Goal: Task Accomplishment & Management: Use online tool/utility

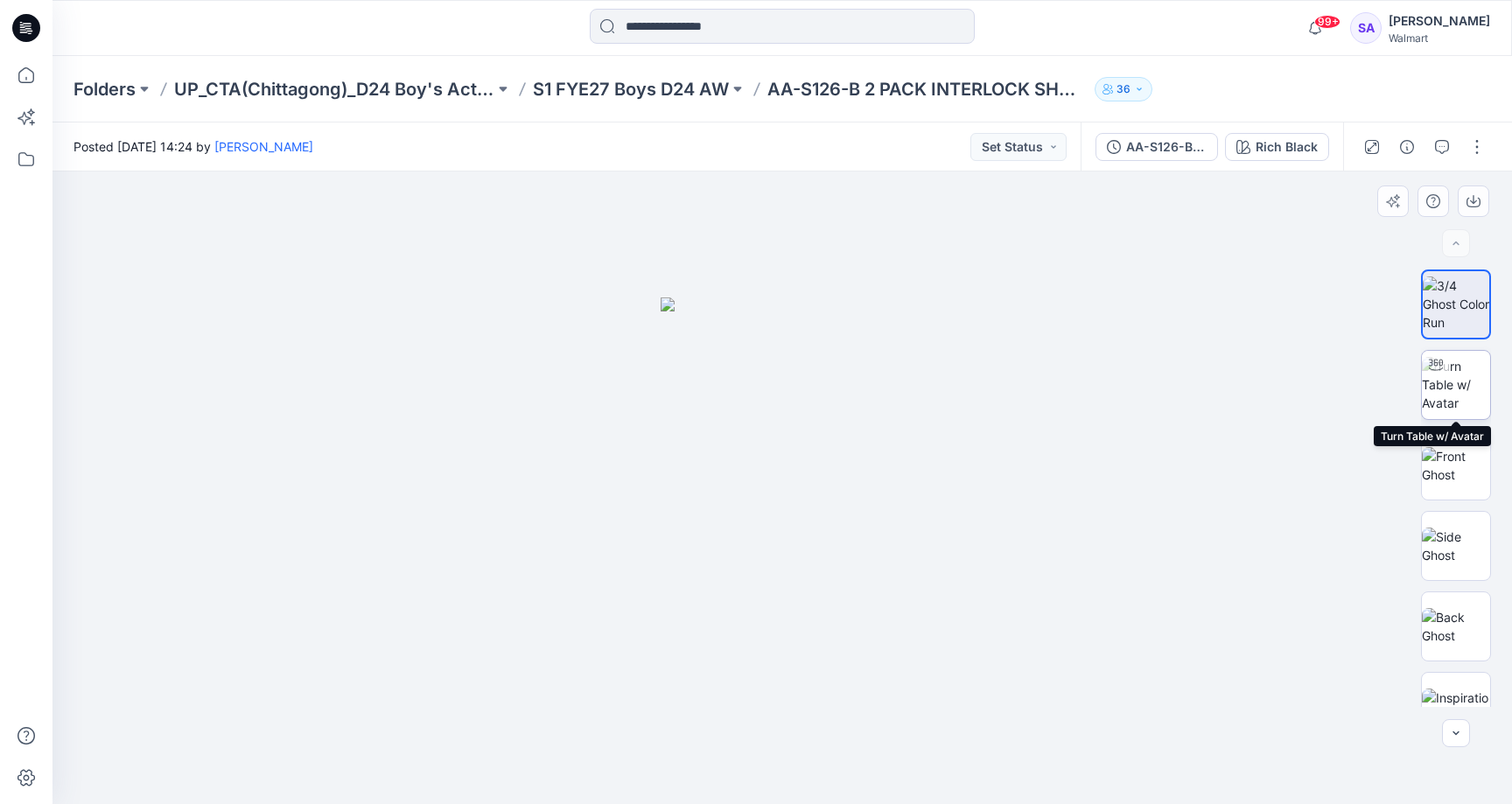
click at [1457, 388] on img at bounding box center [1456, 384] width 68 height 55
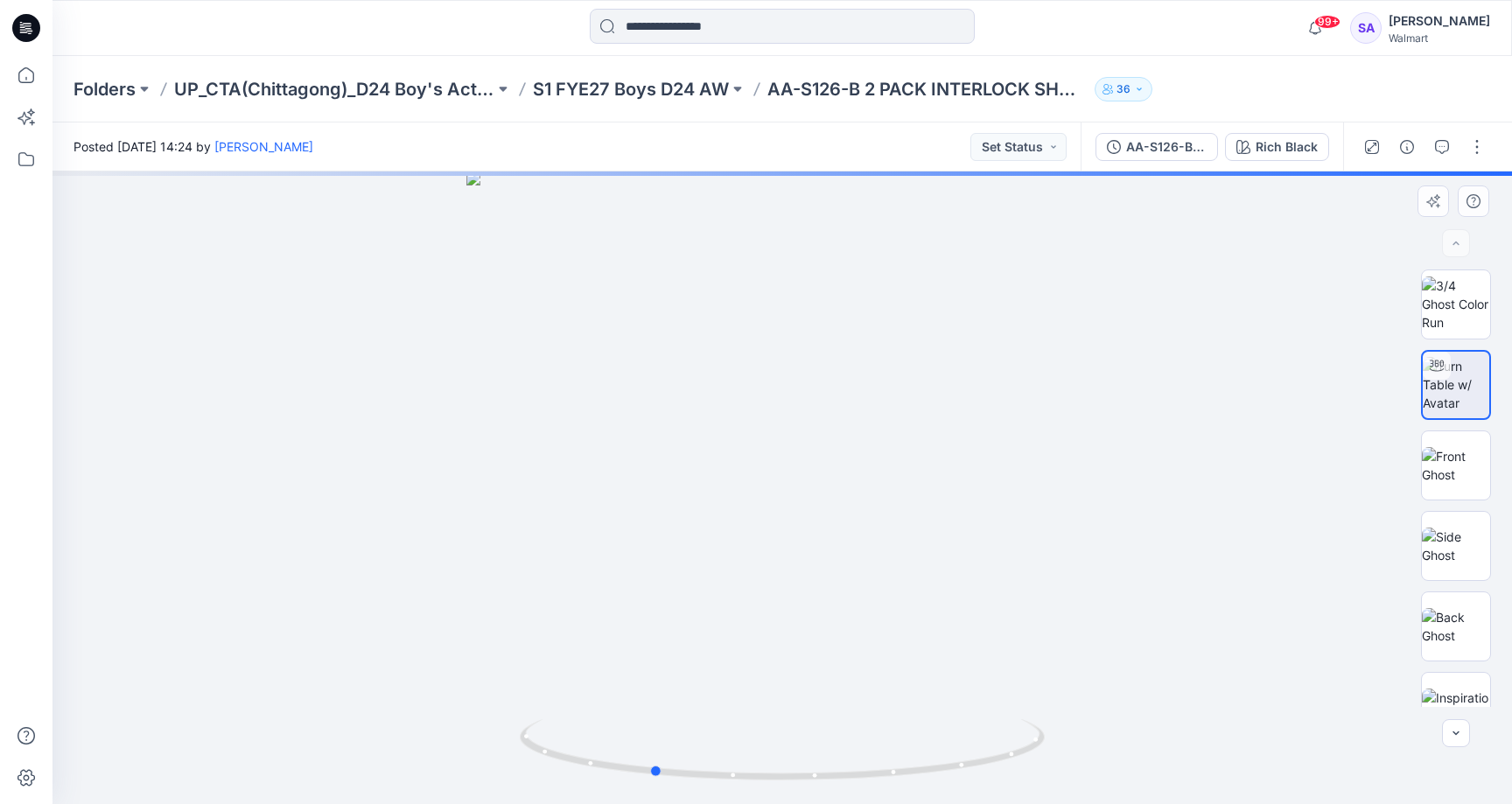
drag, startPoint x: 814, startPoint y: 771, endPoint x: 685, endPoint y: 788, distance: 130.1
click at [685, 788] on div at bounding box center [782, 487] width 1460 height 632
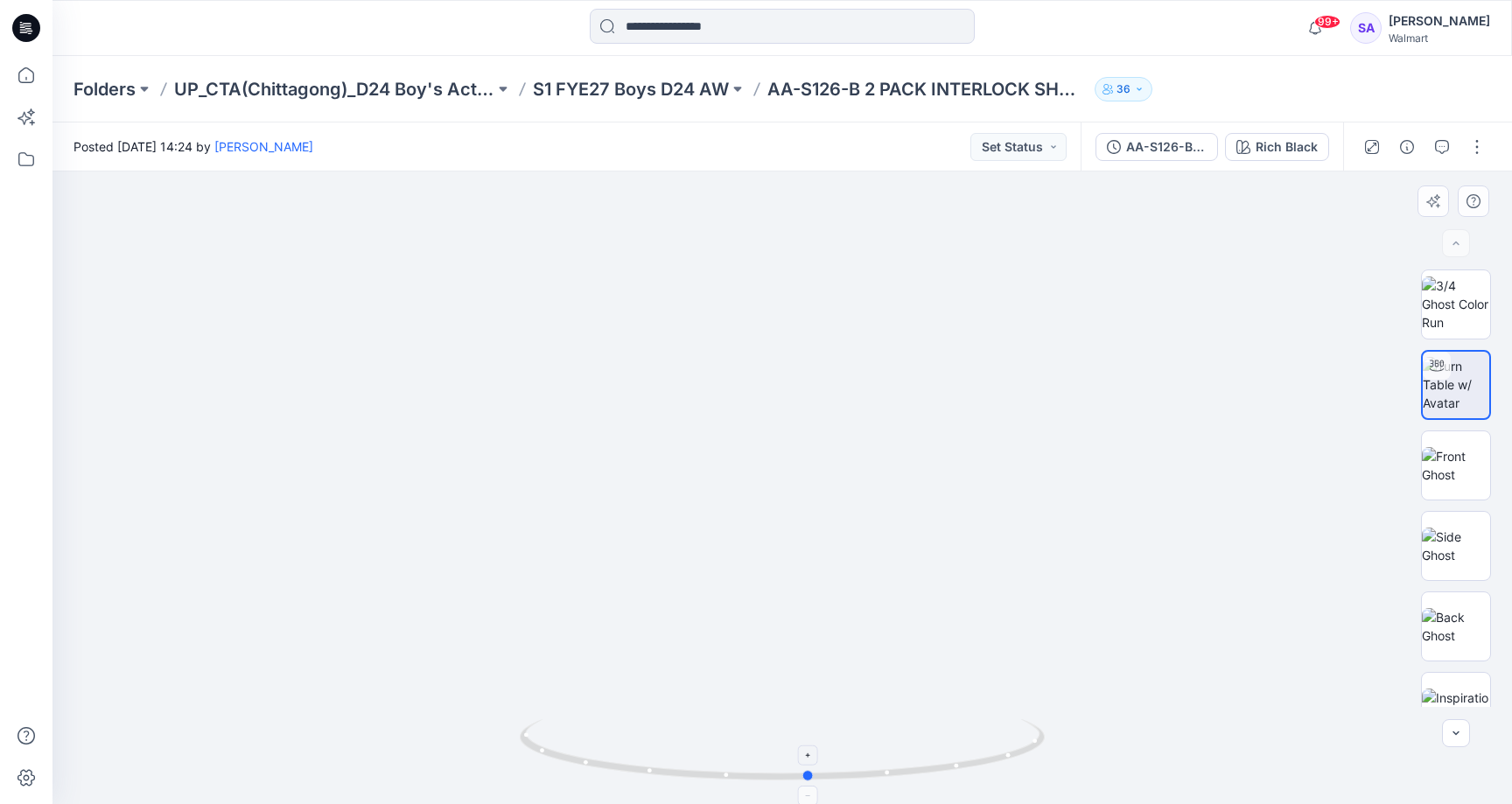
drag, startPoint x: 725, startPoint y: 777, endPoint x: 882, endPoint y: 759, distance: 158.0
click at [882, 759] on icon at bounding box center [784, 752] width 530 height 66
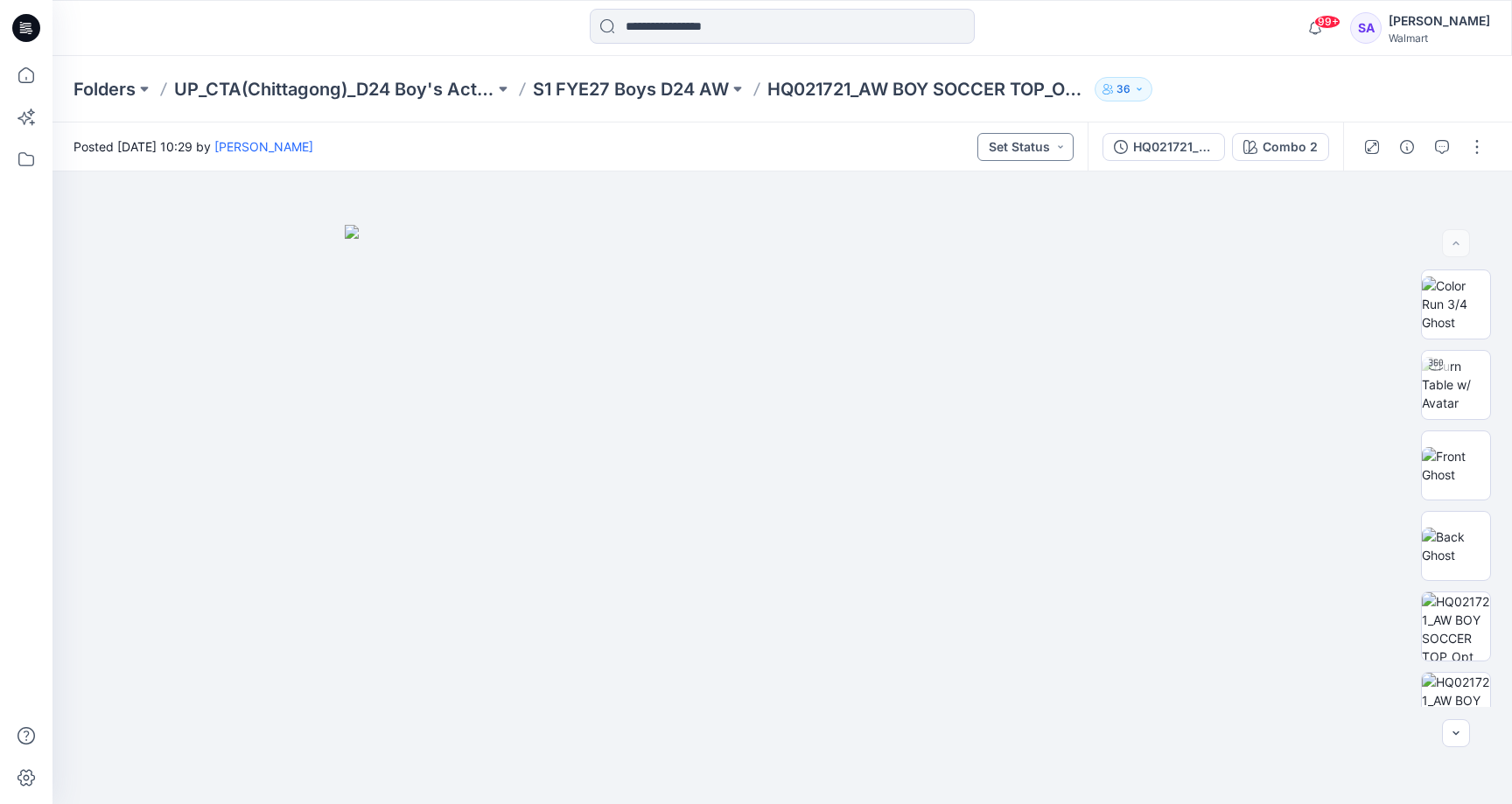
click at [1057, 149] on button "Set Status" at bounding box center [1025, 147] width 96 height 28
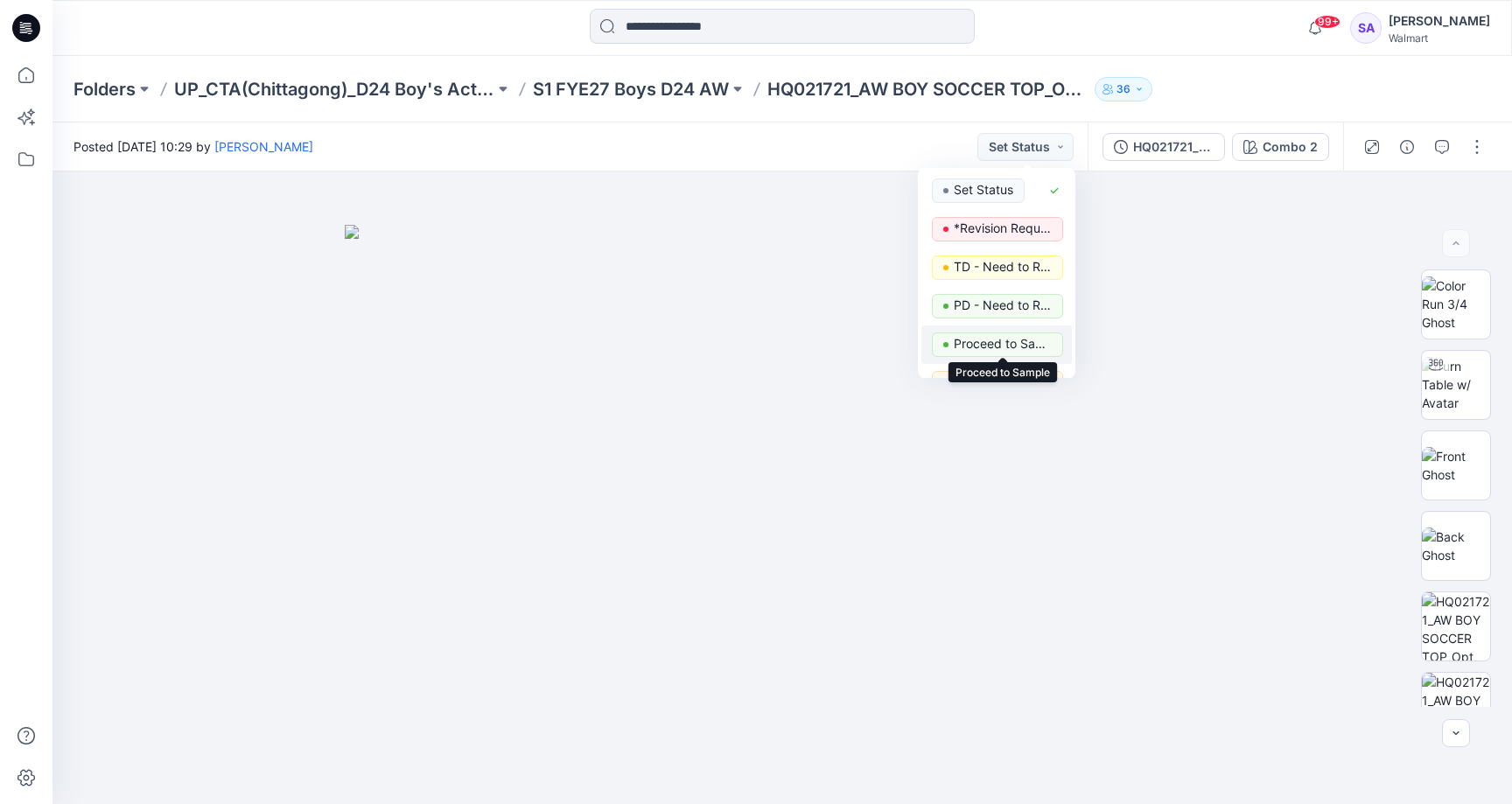
click at [1017, 336] on p "Proceed to Sample" at bounding box center [1003, 344] width 98 height 23
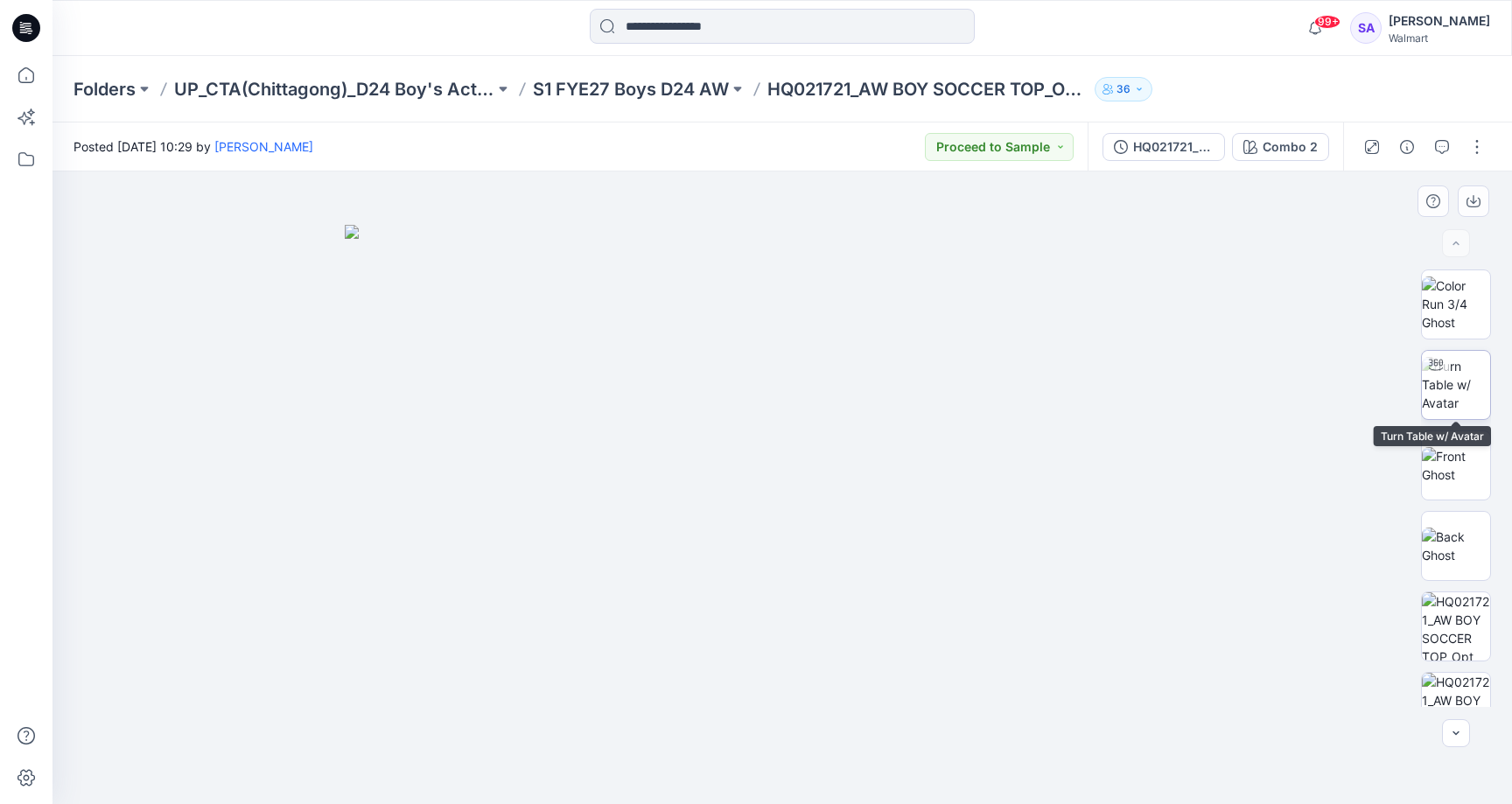
click at [1466, 383] on img at bounding box center [1456, 384] width 68 height 55
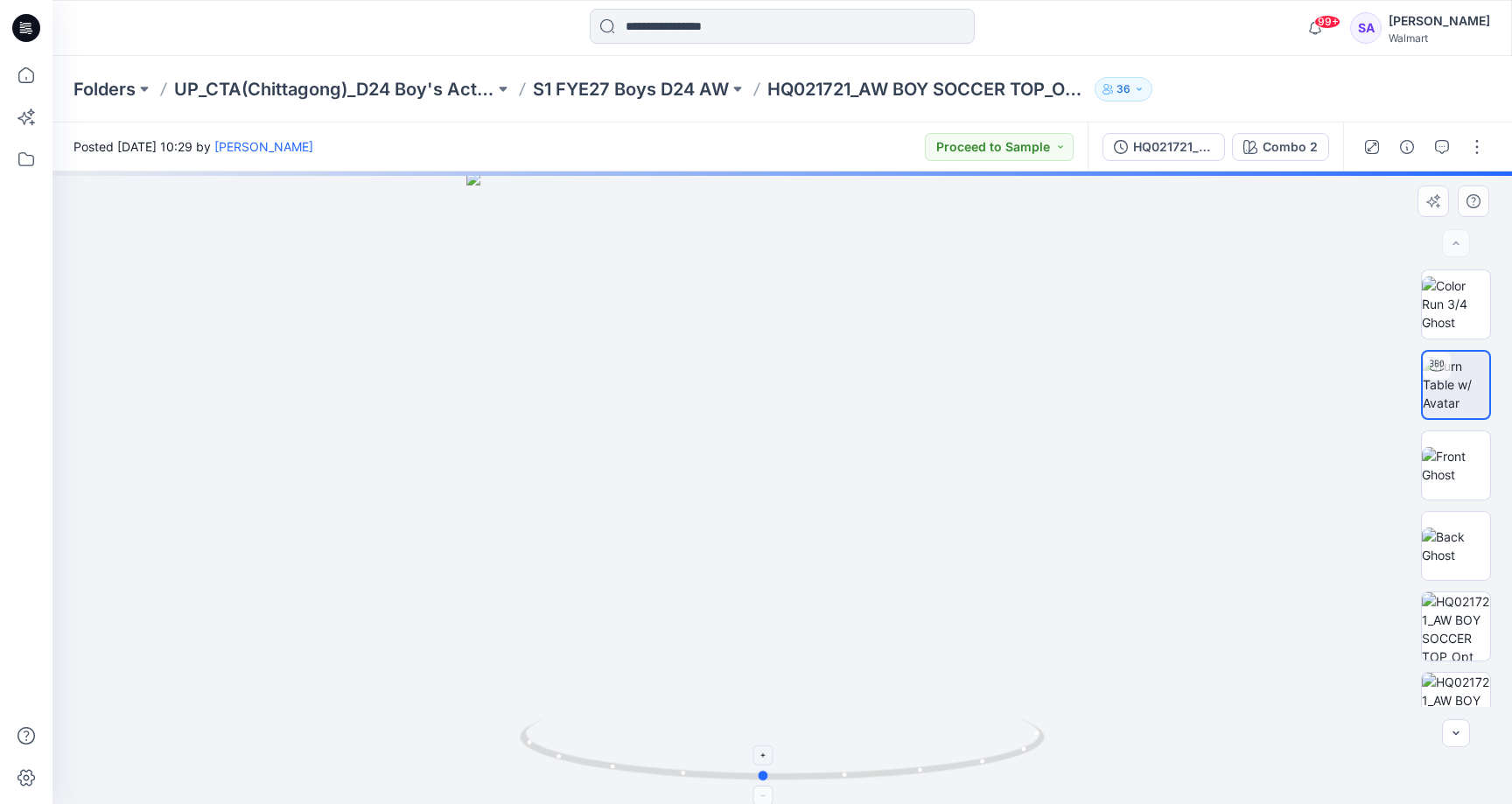
drag, startPoint x: 766, startPoint y: 781, endPoint x: 748, endPoint y: 777, distance: 18.4
click at [748, 777] on icon at bounding box center [784, 752] width 530 height 66
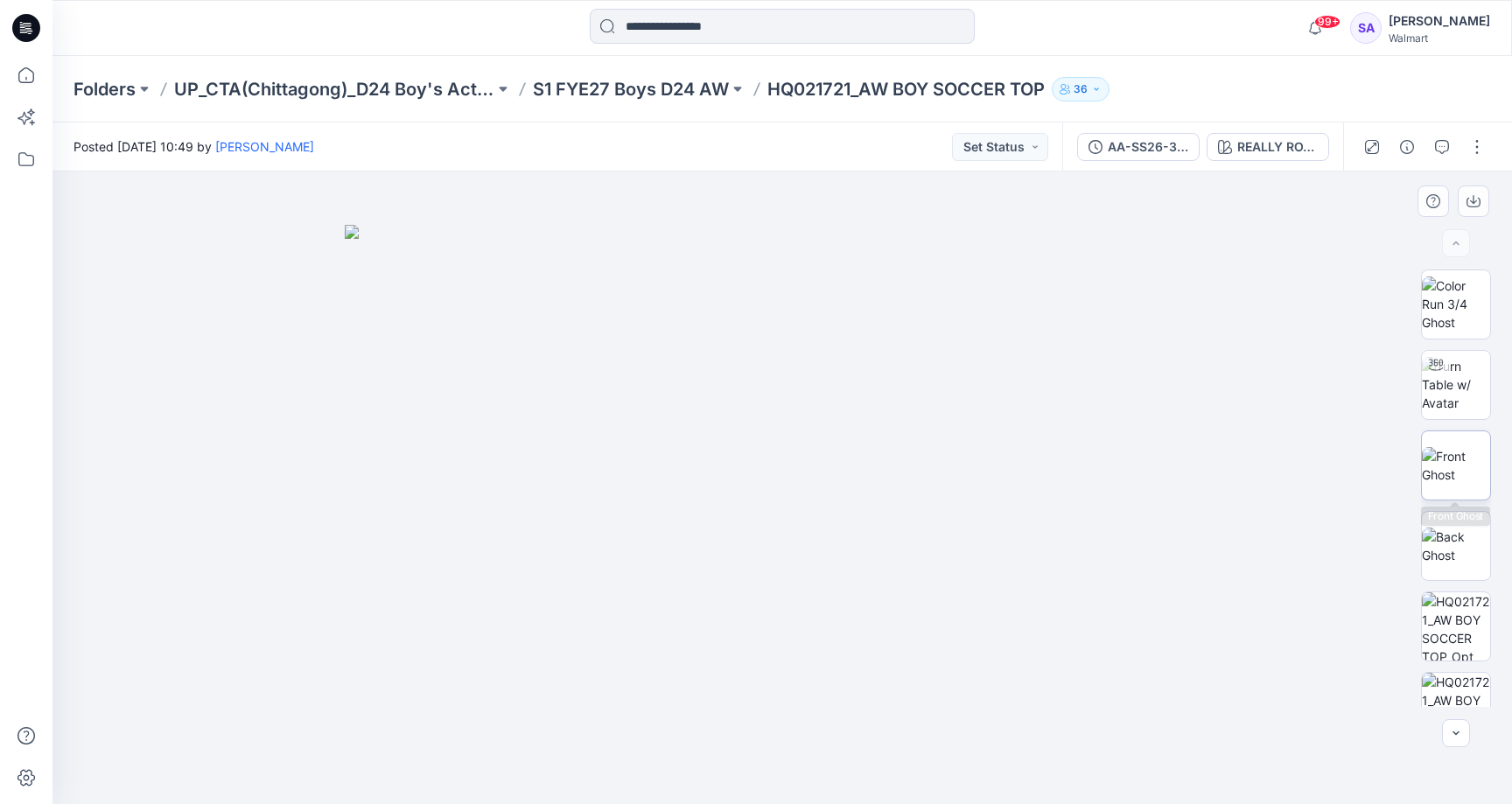
click at [1472, 464] on img at bounding box center [1456, 464] width 68 height 37
click at [1453, 385] on img at bounding box center [1456, 384] width 68 height 55
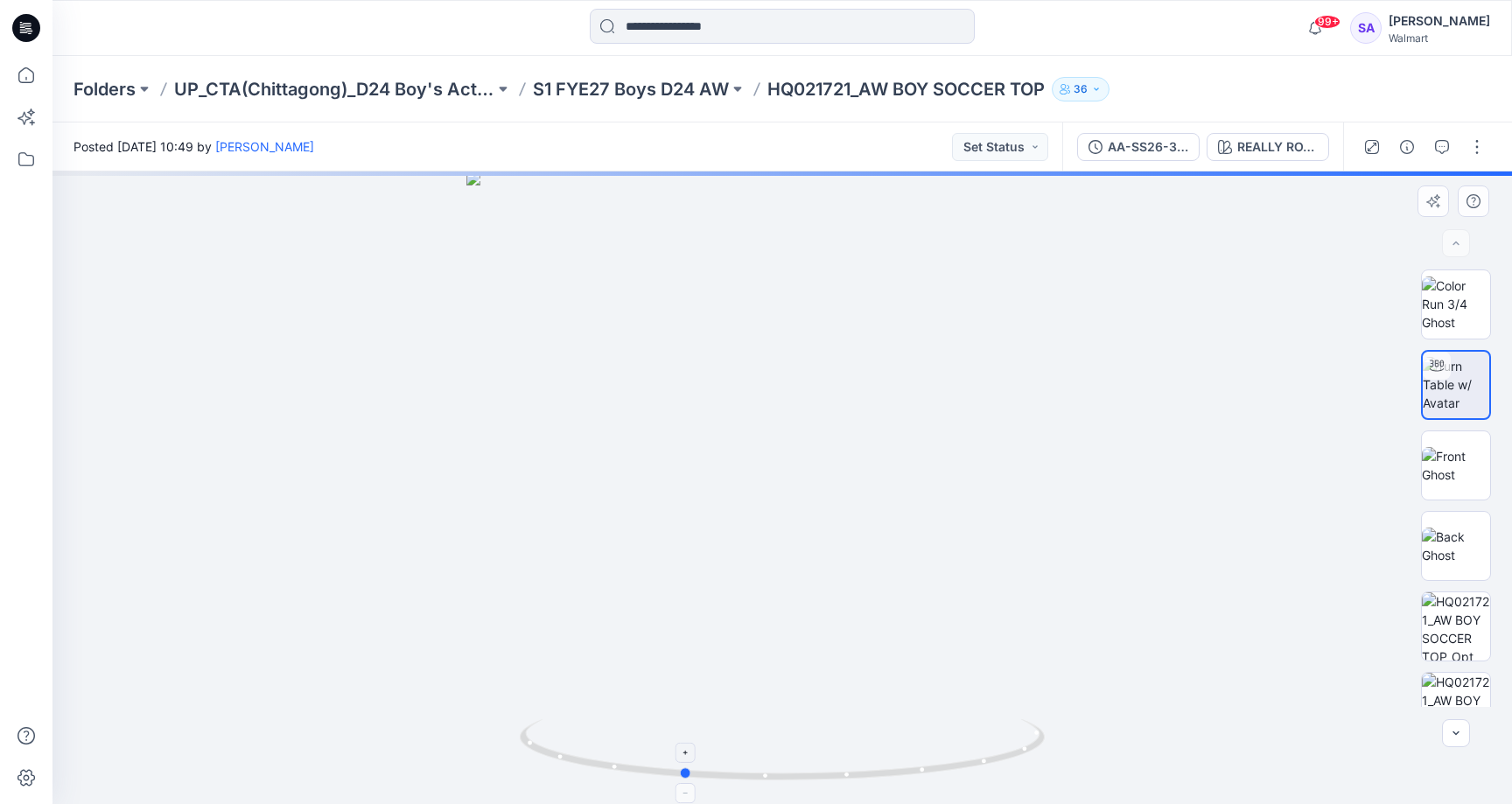
drag, startPoint x: 780, startPoint y: 775, endPoint x: 681, endPoint y: 770, distance: 99.1
click at [681, 770] on icon at bounding box center [784, 752] width 530 height 66
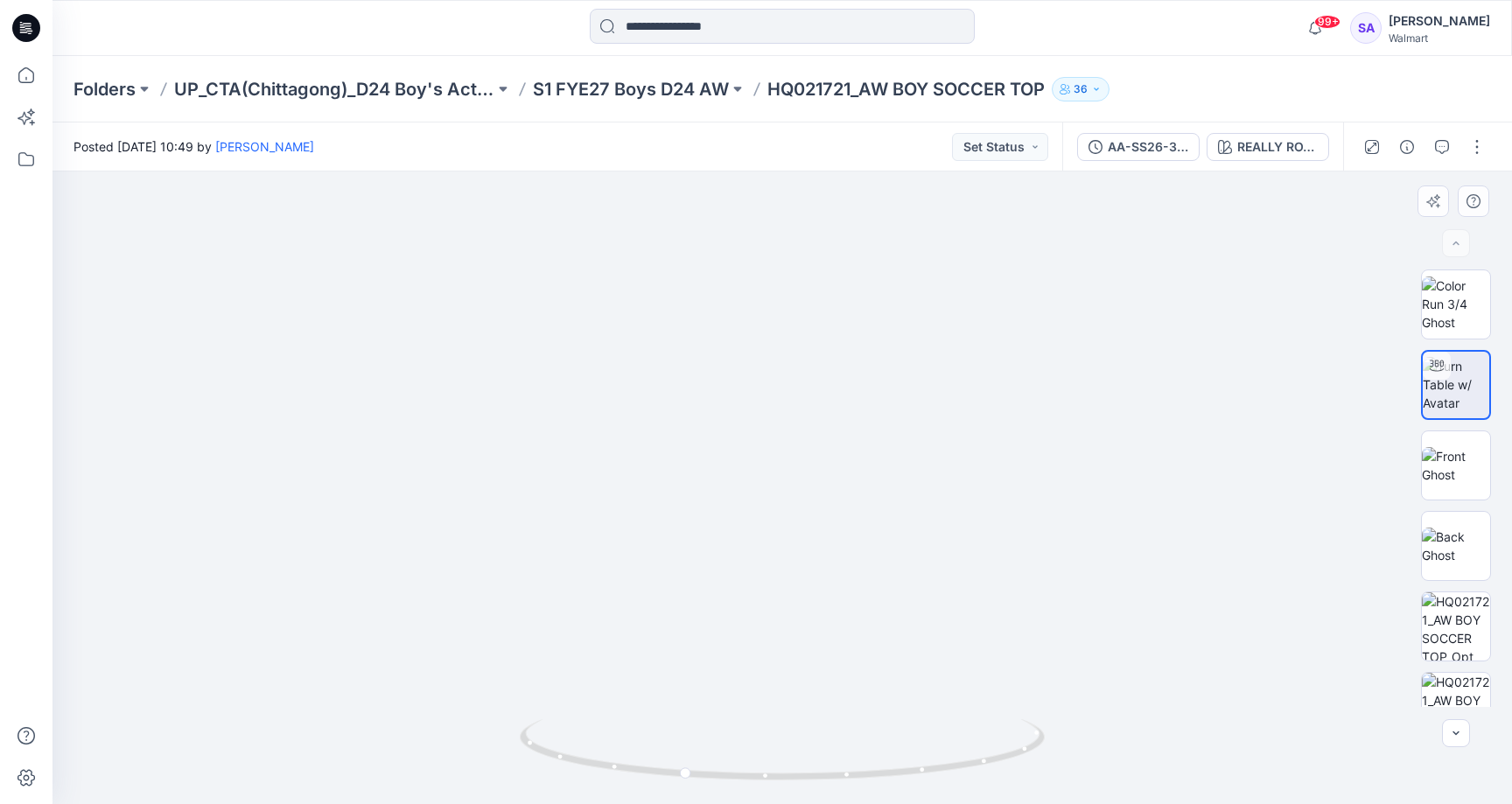
drag, startPoint x: 792, startPoint y: 401, endPoint x: 786, endPoint y: 665, distance: 264.1
click at [766, 776] on circle at bounding box center [765, 775] width 4 height 4
drag, startPoint x: 766, startPoint y: 776, endPoint x: 719, endPoint y: 802, distance: 53.7
drag, startPoint x: 709, startPoint y: 775, endPoint x: 753, endPoint y: 777, distance: 44.0
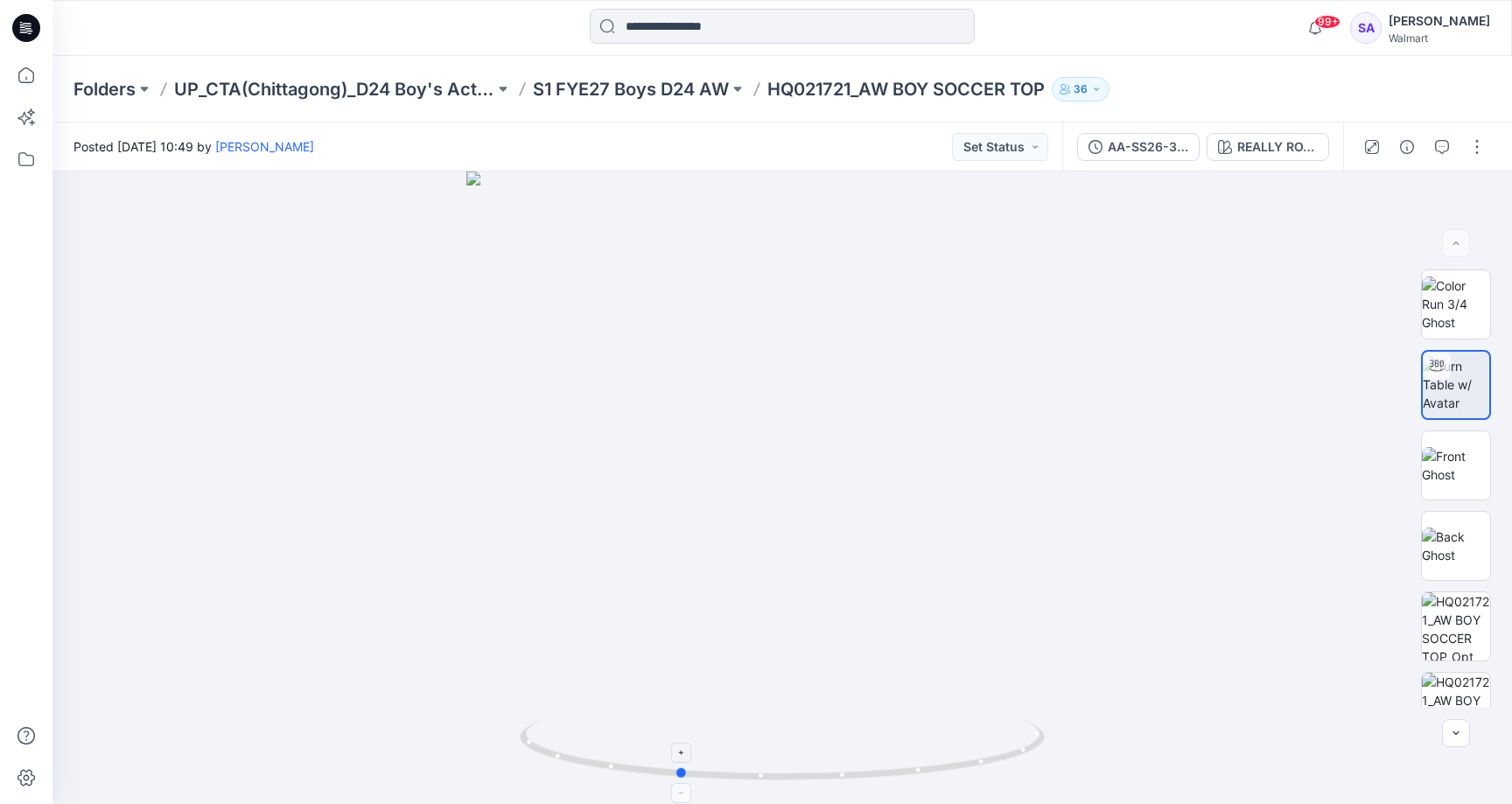
click at [753, 777] on icon at bounding box center [784, 752] width 530 height 66
click at [985, 136] on button "Set Status" at bounding box center [1000, 147] width 96 height 28
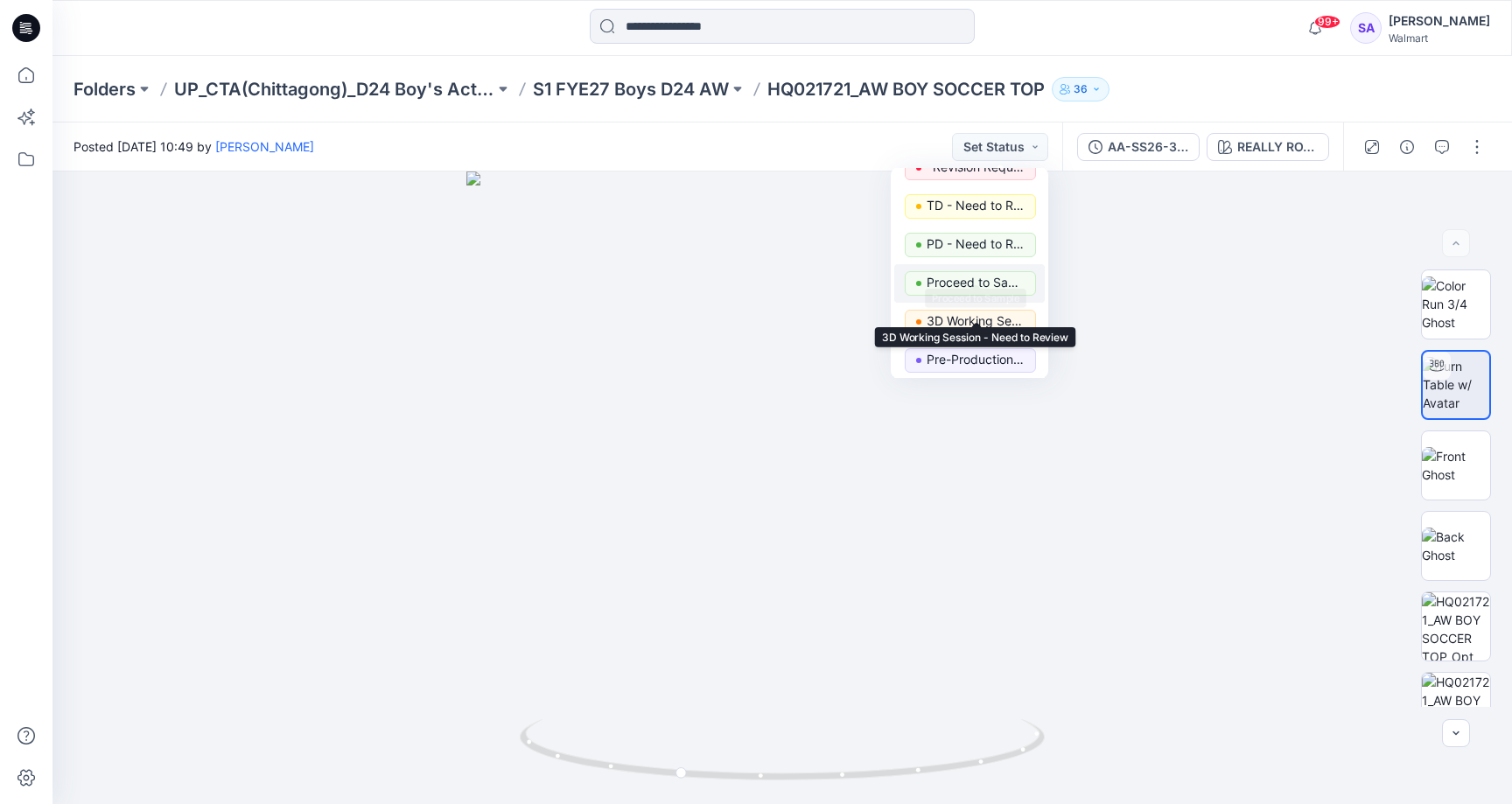
scroll to position [56, 0]
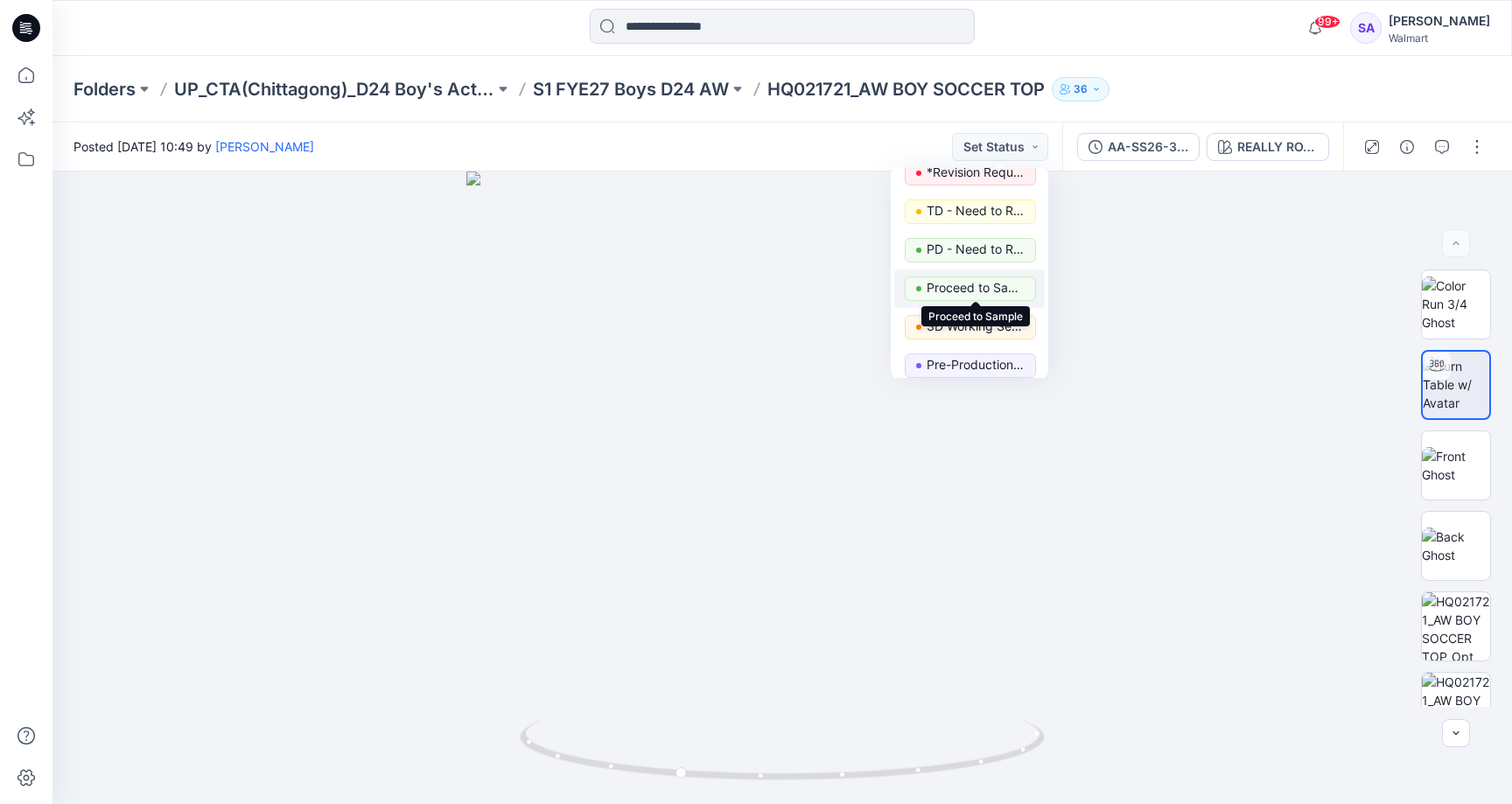
click at [989, 289] on p "Proceed to Sample" at bounding box center [975, 288] width 98 height 23
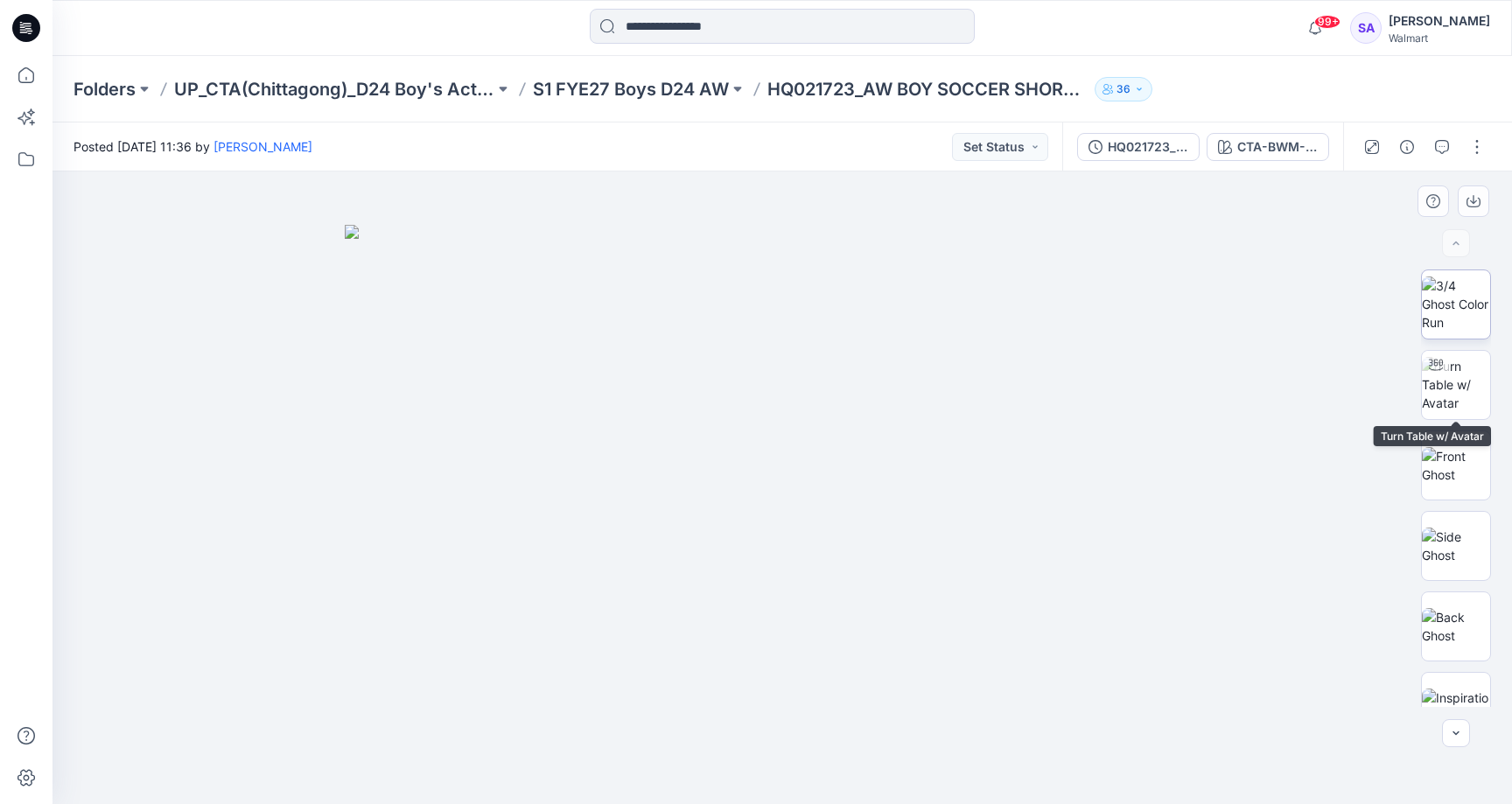
click at [1439, 313] on img at bounding box center [1456, 304] width 68 height 55
click at [1441, 546] on img at bounding box center [1456, 545] width 68 height 37
click at [1457, 446] on img at bounding box center [1456, 464] width 68 height 37
click at [1457, 385] on img at bounding box center [1456, 384] width 68 height 55
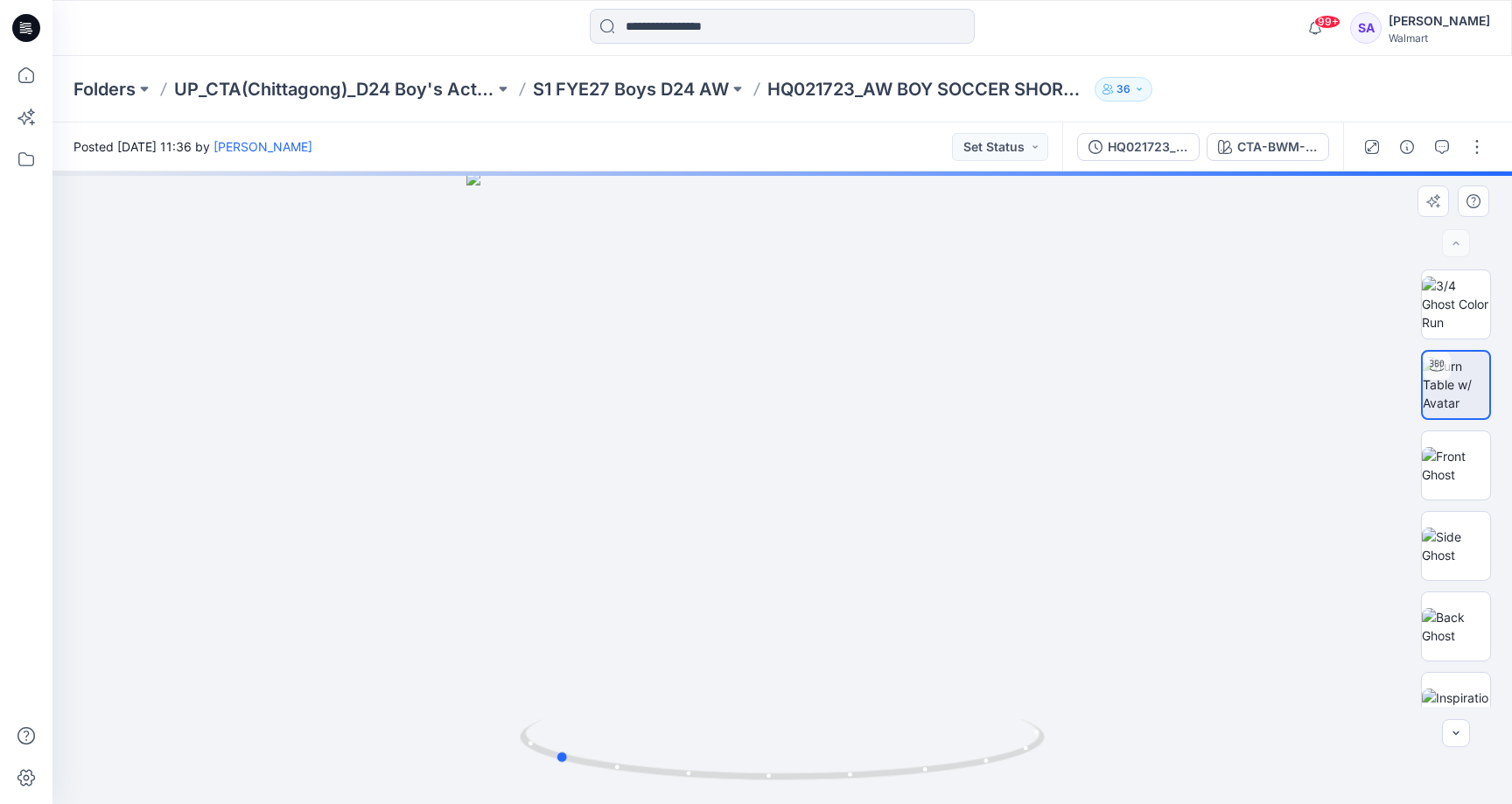
drag, startPoint x: 801, startPoint y: 783, endPoint x: 574, endPoint y: 706, distance: 239.7
click at [574, 706] on div at bounding box center [782, 487] width 1460 height 632
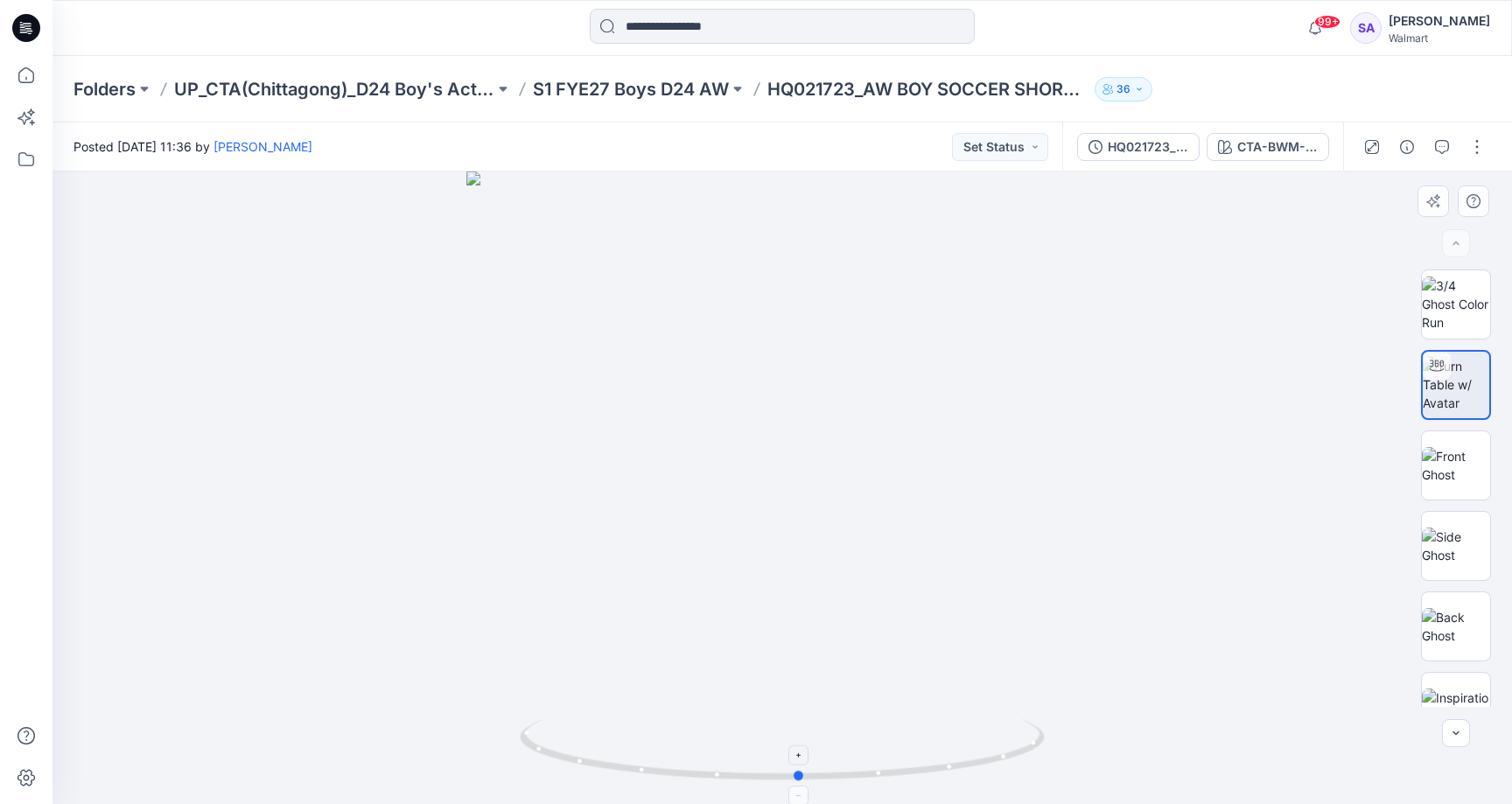
drag, startPoint x: 748, startPoint y: 776, endPoint x: 993, endPoint y: 736, distance: 248.2
click at [993, 736] on icon at bounding box center [784, 752] width 530 height 66
click at [813, 430] on div at bounding box center [782, 487] width 1460 height 632
